Goal: Use online tool/utility: Utilize a website feature to perform a specific function

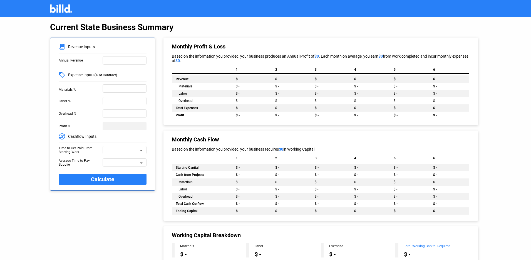
click at [117, 89] on input "text" at bounding box center [124, 88] width 39 height 6
type input "40%"
type input "4%"
type input "10%"
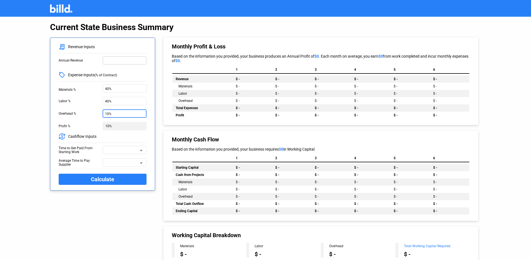
click at [119, 55] on div at bounding box center [124, 59] width 39 height 9
type input "50,000,000"
click at [126, 150] on span at bounding box center [121, 152] width 33 height 4
click at [123, 150] on span "60 Days" at bounding box center [124, 151] width 38 height 10
click at [117, 162] on div at bounding box center [121, 162] width 33 height 7
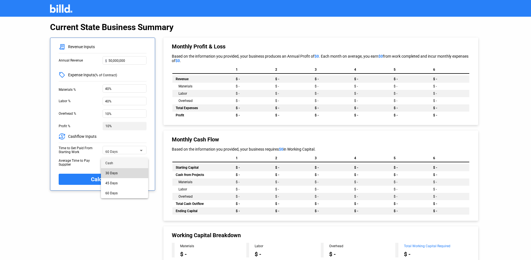
click at [116, 171] on span "30 Days" at bounding box center [111, 173] width 12 height 4
click at [115, 179] on button "Calculate" at bounding box center [103, 179] width 88 height 11
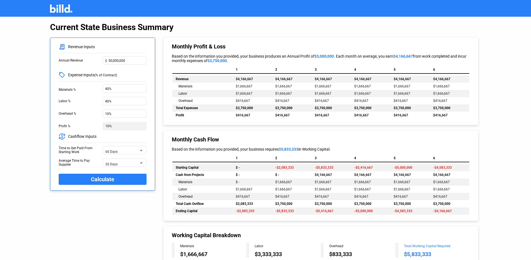
click at [277, 195] on span "$416,667" at bounding box center [282, 197] width 14 height 4
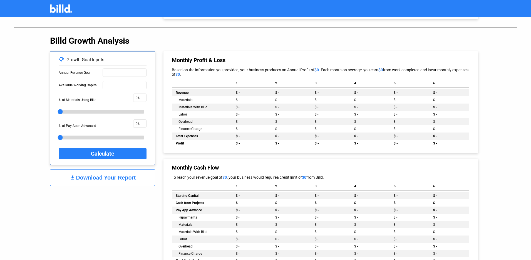
scroll to position [249, 0]
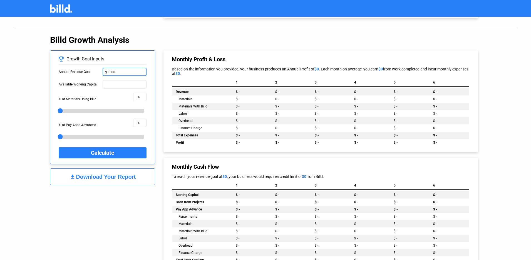
click at [122, 71] on input "text" at bounding box center [127, 71] width 36 height 6
type input "60,000,000"
click at [123, 80] on div at bounding box center [124, 83] width 39 height 9
type input "3"
type input "6,000,000"
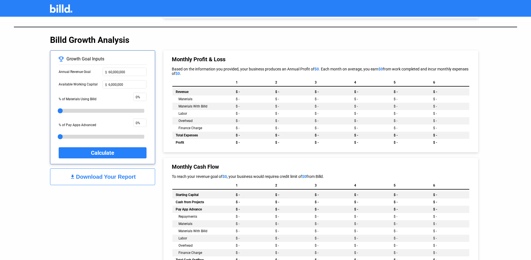
click at [159, 67] on div "Monthly Profit & Loss Based on the information you provided, your business prod…" at bounding box center [320, 184] width 324 height 279
drag, startPoint x: 61, startPoint y: 111, endPoint x: 79, endPoint y: 110, distance: 18.1
click at [79, 110] on div at bounding box center [76, 110] width 7 height 7
drag, startPoint x: 79, startPoint y: 110, endPoint x: 58, endPoint y: 113, distance: 20.7
click at [58, 113] on div at bounding box center [59, 110] width 7 height 7
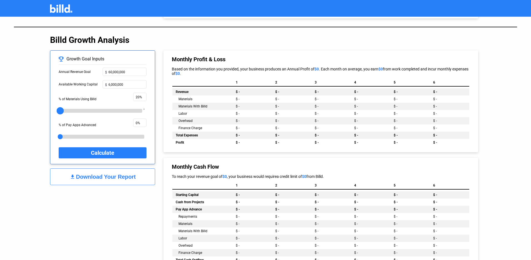
type input "0%"
click at [87, 148] on button "Calculate" at bounding box center [103, 152] width 88 height 11
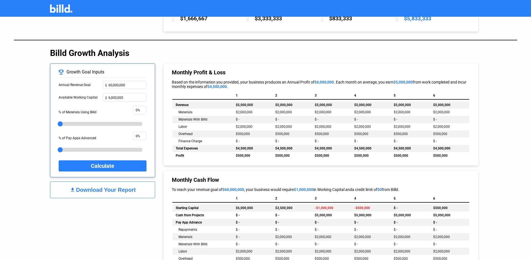
scroll to position [0, 0]
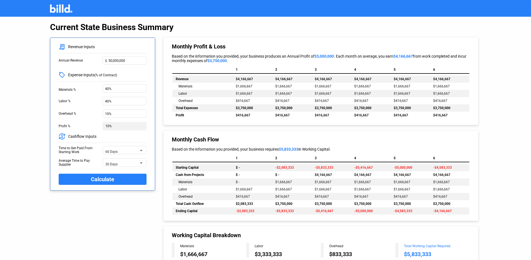
click at [242, 79] on span "$4,166,667" at bounding box center [244, 79] width 17 height 4
drag, startPoint x: 236, startPoint y: 78, endPoint x: 259, endPoint y: 78, distance: 23.7
click at [260, 78] on td "$4,166,667" at bounding box center [253, 78] width 40 height 7
click at [259, 78] on td "$4,166,667" at bounding box center [253, 78] width 40 height 7
click at [266, 56] on div "Based on the information you provided, your business produces an Annual Profit …" at bounding box center [321, 58] width 299 height 9
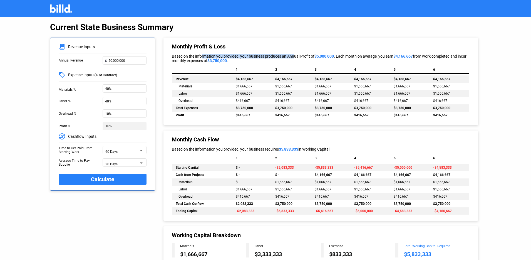
drag, startPoint x: 200, startPoint y: 57, endPoint x: 293, endPoint y: 57, distance: 93.2
click at [293, 57] on div "Based on the information you provided, your business produces an Annual Profit …" at bounding box center [321, 58] width 299 height 9
click at [332, 58] on span "$5,000,000" at bounding box center [324, 56] width 19 height 4
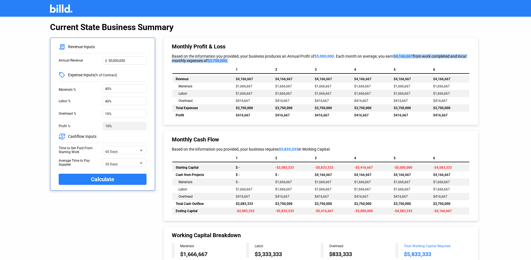
drag, startPoint x: 396, startPoint y: 56, endPoint x: 414, endPoint y: 59, distance: 18.6
click at [414, 59] on div "Based on the information you provided, your business produces an Annual Profit …" at bounding box center [321, 58] width 299 height 9
drag, startPoint x: 195, startPoint y: 61, endPoint x: 218, endPoint y: 61, distance: 23.4
click at [218, 61] on div "Based on the information you provided, your business produces an Annual Profit …" at bounding box center [321, 58] width 299 height 9
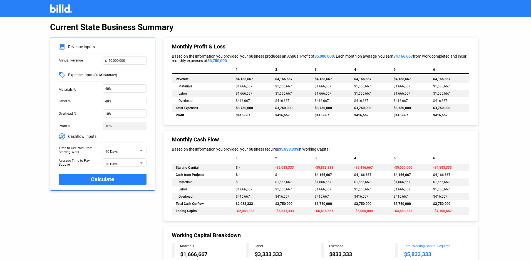
click at [218, 61] on span "$3,750,000" at bounding box center [217, 60] width 19 height 4
